Goal: Task Accomplishment & Management: Use online tool/utility

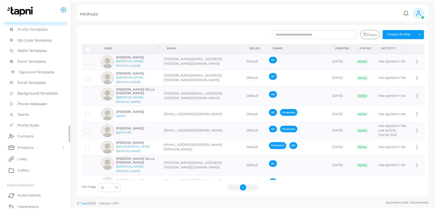
scroll to position [86, 0]
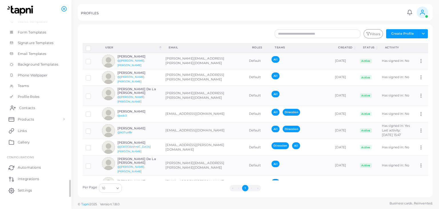
click at [33, 109] on span "Contacts" at bounding box center [27, 107] width 16 height 5
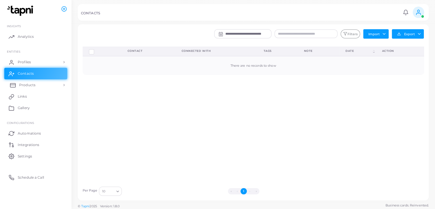
click at [29, 84] on span "Products" at bounding box center [27, 84] width 16 height 5
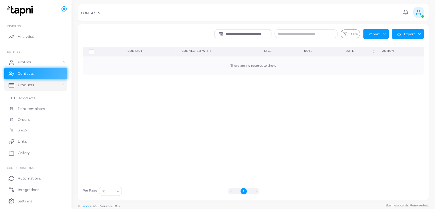
click at [29, 97] on span "Products" at bounding box center [27, 97] width 16 height 5
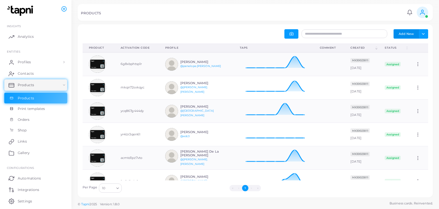
drag, startPoint x: 405, startPoint y: 34, endPoint x: 400, endPoint y: 32, distance: 5.8
click at [405, 34] on button "Add New" at bounding box center [405, 33] width 25 height 9
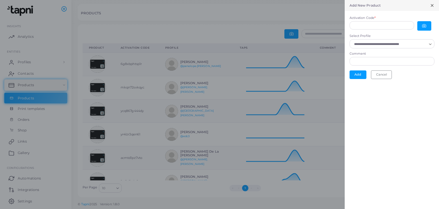
scroll to position [5, 5]
click at [428, 27] on button "button" at bounding box center [424, 25] width 14 height 9
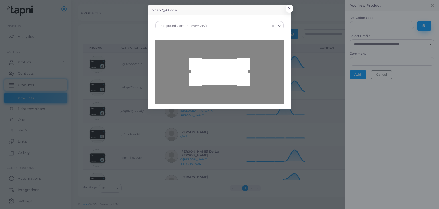
type input "**********"
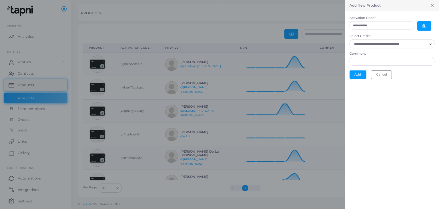
click at [400, 41] on input "Select Profile" at bounding box center [389, 44] width 75 height 6
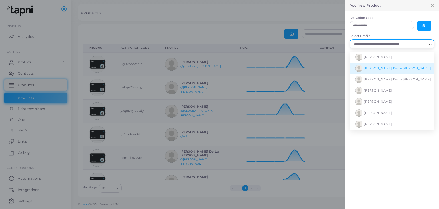
click at [395, 67] on li "[PERSON_NAME] De La [PERSON_NAME]" at bounding box center [391, 68] width 85 height 11
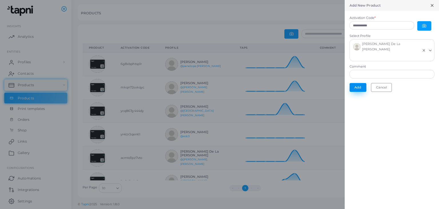
click at [355, 83] on button "Add" at bounding box center [357, 87] width 17 height 9
